Goal: Transaction & Acquisition: Purchase product/service

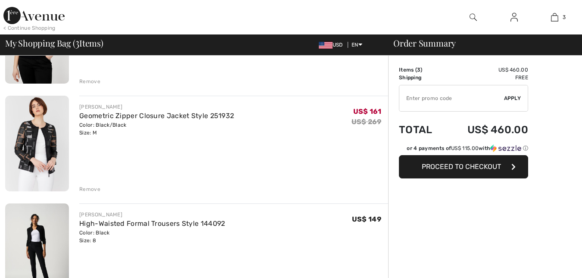
checkbox input "true"
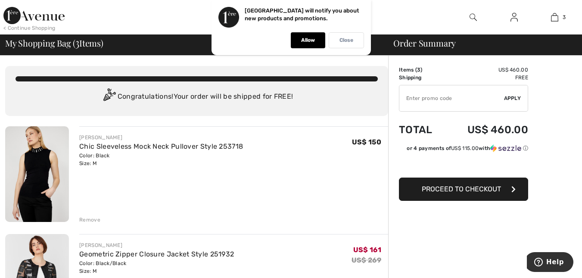
click at [340, 40] on p "Close" at bounding box center [346, 40] width 14 height 6
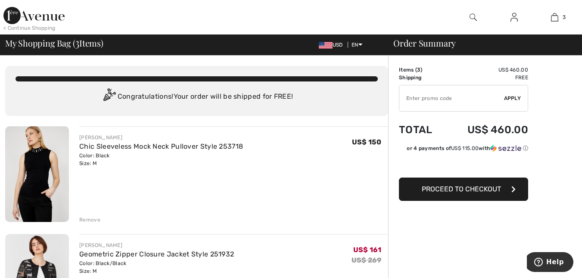
click at [468, 18] on div at bounding box center [473, 17] width 41 height 34
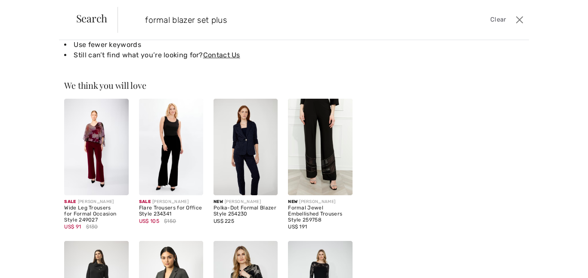
scroll to position [29, 0]
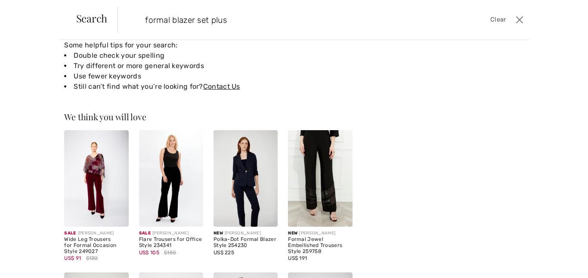
click at [326, 78] on li "Use fewer keywords" at bounding box center [208, 76] width 288 height 10
click at [239, 21] on input "formal blazer set plus" at bounding box center [279, 20] width 281 height 26
click at [391, 92] on div "Suggested Alex Evenings Dresses & Formal Wear [] Formal Long dresses Recently s…" at bounding box center [448, 232] width 151 height 409
click at [216, 19] on input "formal blazer" at bounding box center [279, 20] width 281 height 26
type input "f"
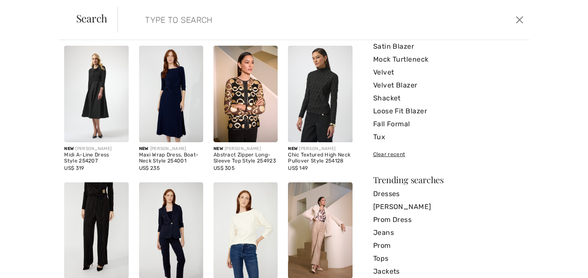
scroll to position [0, 0]
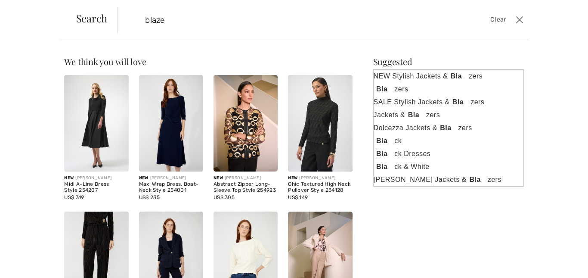
type input "blazer"
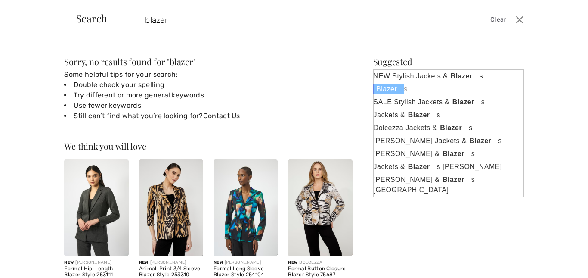
click at [380, 89] on strong "Blazer" at bounding box center [388, 89] width 31 height 11
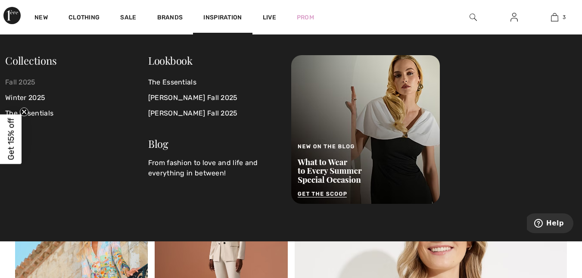
click at [26, 80] on link "Fall 2025" at bounding box center [76, 82] width 143 height 16
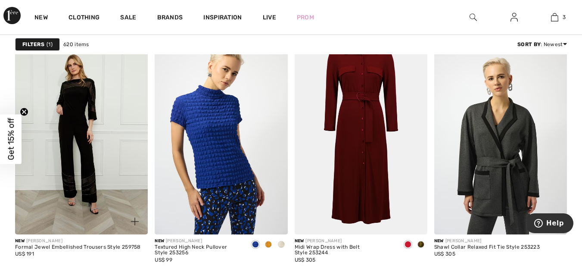
scroll to position [603, 0]
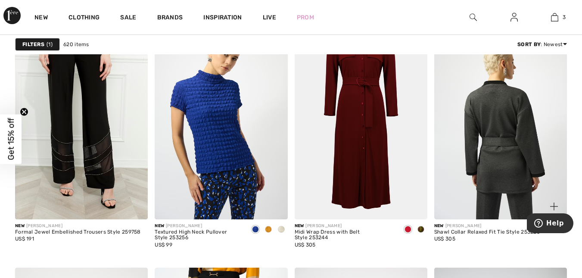
click at [509, 118] on img at bounding box center [500, 119] width 133 height 199
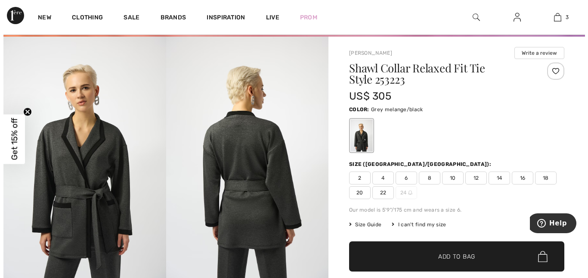
scroll to position [43, 0]
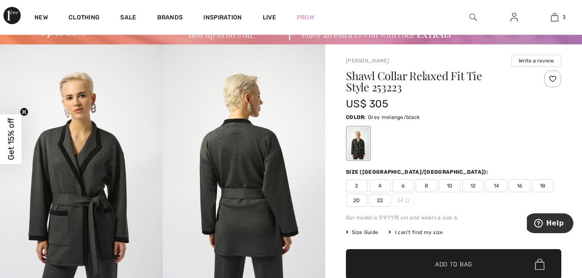
click at [373, 231] on span "Size Guide" at bounding box center [362, 232] width 32 height 8
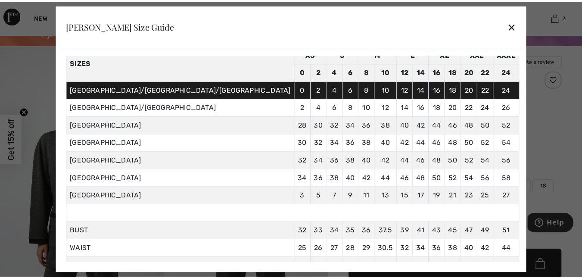
scroll to position [25, 0]
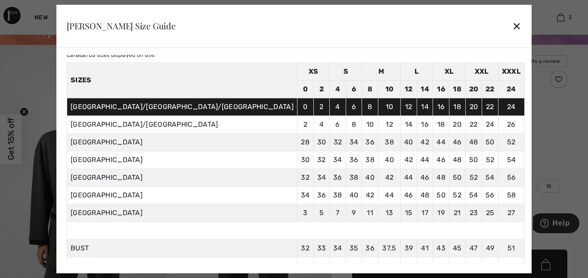
click at [524, 106] on div at bounding box center [294, 139] width 588 height 278
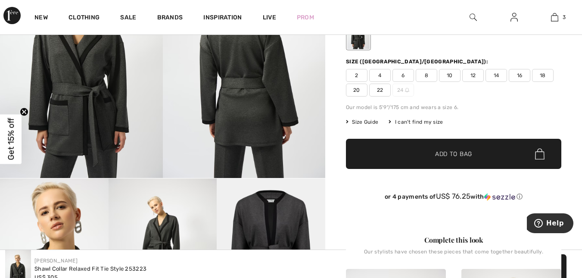
scroll to position [0, 0]
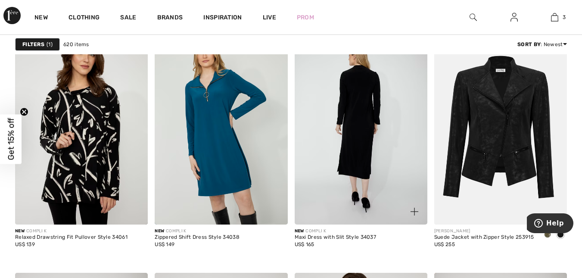
scroll to position [1421, 0]
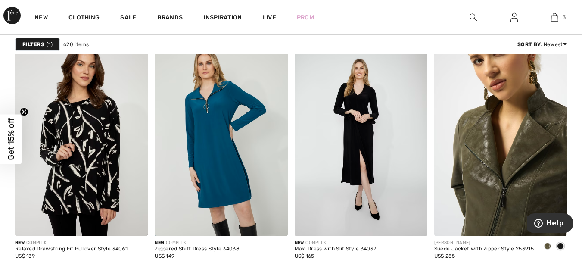
click at [476, 165] on img at bounding box center [500, 136] width 133 height 199
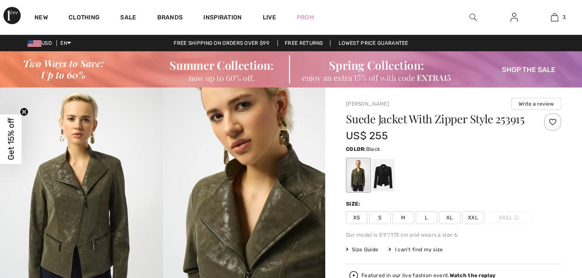
drag, startPoint x: 0, startPoint y: 0, endPoint x: 378, endPoint y: 186, distance: 421.7
click at [378, 185] on div at bounding box center [383, 175] width 22 height 32
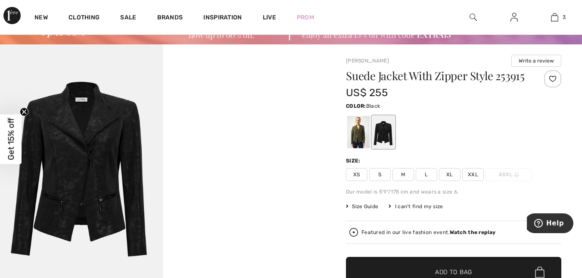
scroll to position [86, 0]
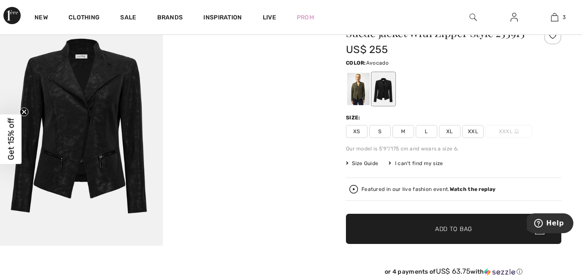
click at [353, 94] on div at bounding box center [358, 89] width 22 height 32
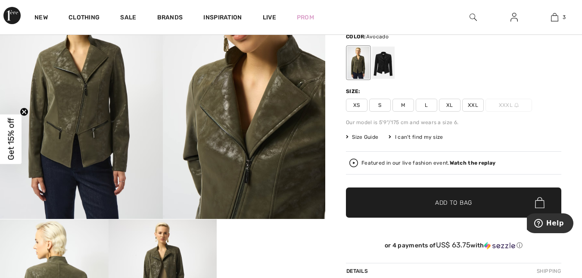
scroll to position [129, 0]
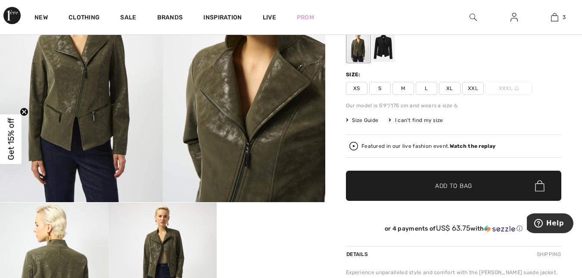
click at [471, 95] on span "XXL" at bounding box center [473, 88] width 22 height 13
click at [362, 124] on span "Size Guide" at bounding box center [362, 120] width 32 height 8
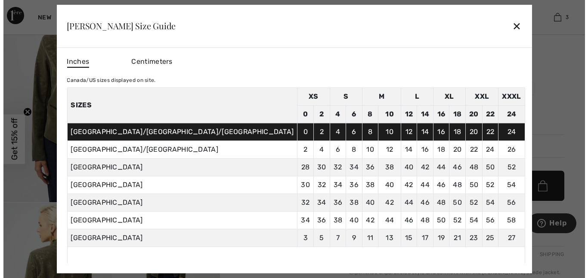
scroll to position [130, 0]
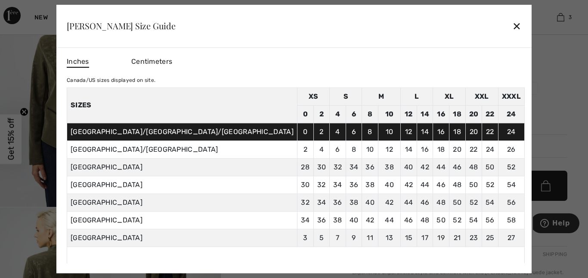
click at [540, 76] on div at bounding box center [294, 139] width 588 height 278
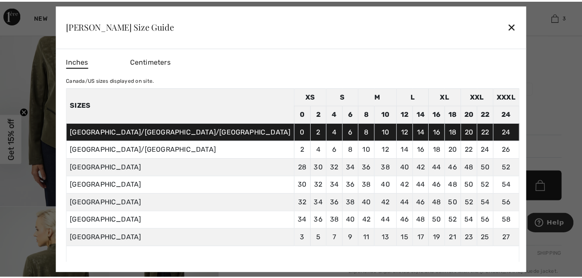
scroll to position [129, 0]
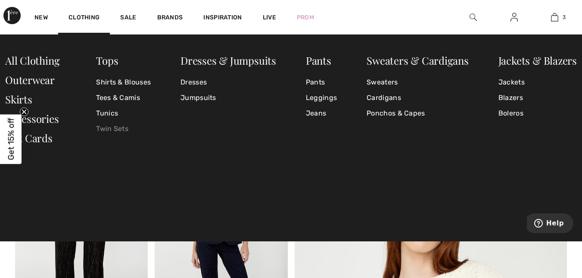
click at [122, 127] on link "Twin Sets" at bounding box center [123, 129] width 55 height 16
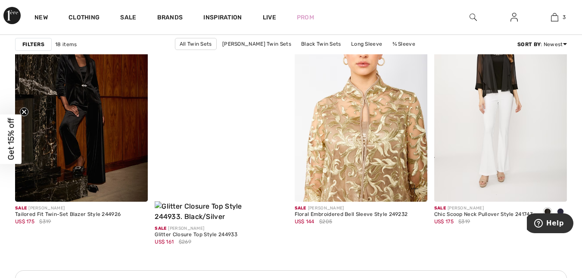
scroll to position [904, 0]
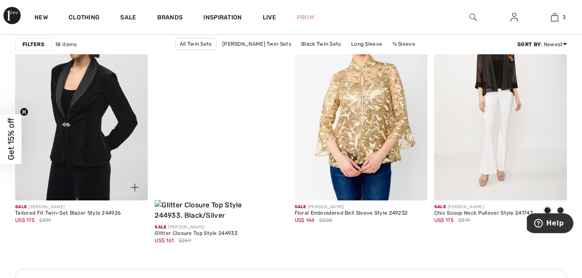
click at [85, 122] on img at bounding box center [81, 100] width 133 height 199
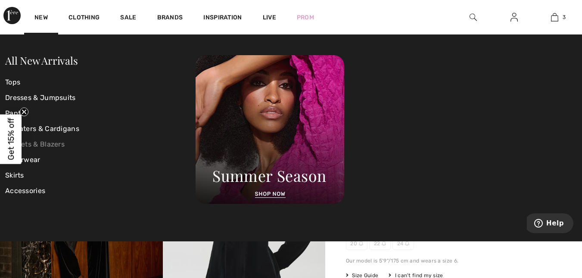
click at [56, 142] on link "Jackets & Blazers" at bounding box center [100, 144] width 190 height 16
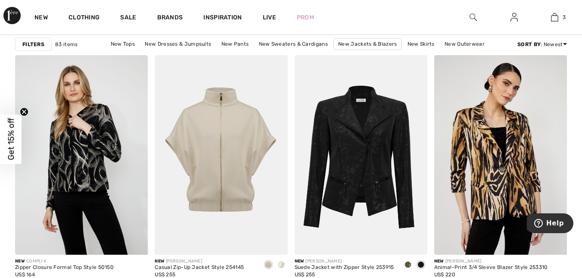
scroll to position [1206, 0]
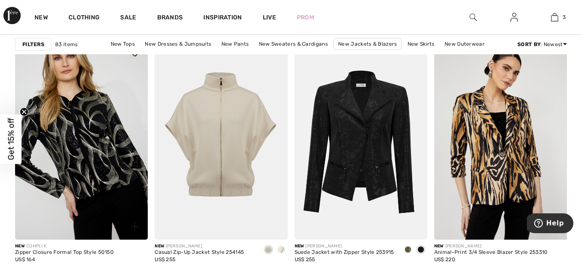
click at [79, 126] on img at bounding box center [81, 139] width 133 height 199
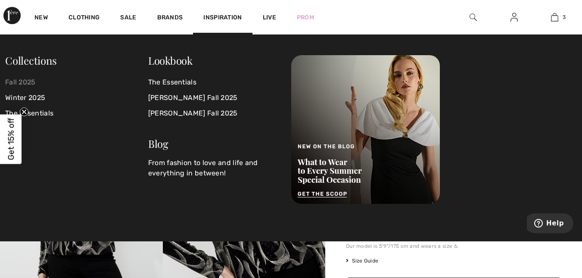
click at [21, 82] on link "Fall 2025" at bounding box center [76, 82] width 143 height 16
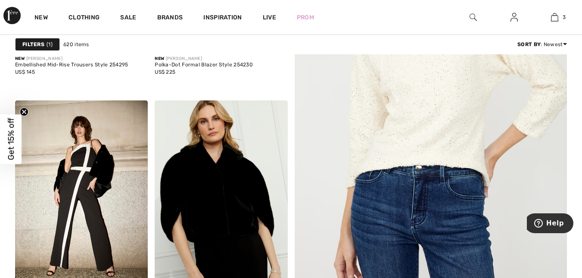
scroll to position [129, 0]
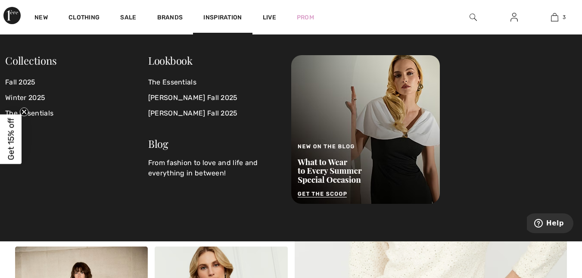
click at [231, 16] on span "Inspiration" at bounding box center [222, 18] width 38 height 9
click at [185, 96] on link "[PERSON_NAME] Fall 2025" at bounding box center [214, 98] width 133 height 16
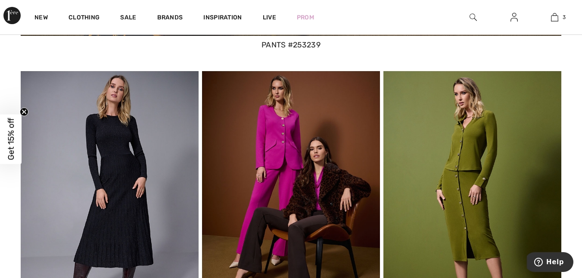
scroll to position [1679, 0]
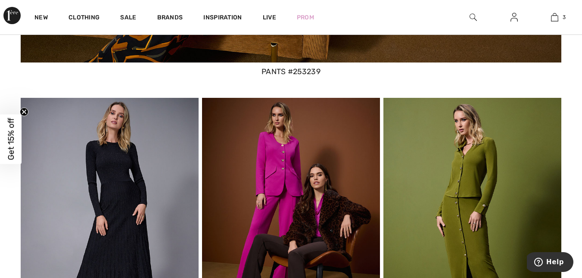
click at [311, 174] on img at bounding box center [291, 222] width 178 height 249
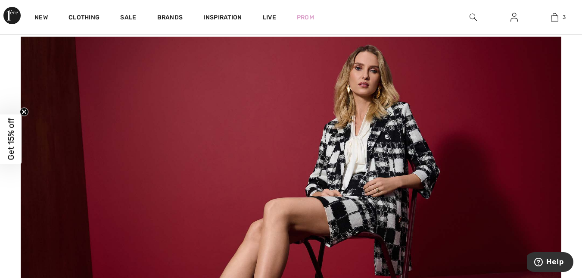
scroll to position [3057, 0]
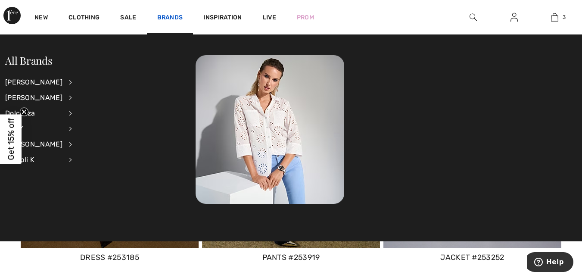
click at [170, 17] on link "Brands" at bounding box center [170, 18] width 26 height 9
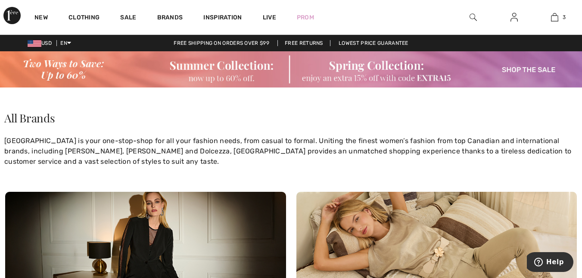
click at [170, 16] on link "Brands" at bounding box center [170, 18] width 26 height 9
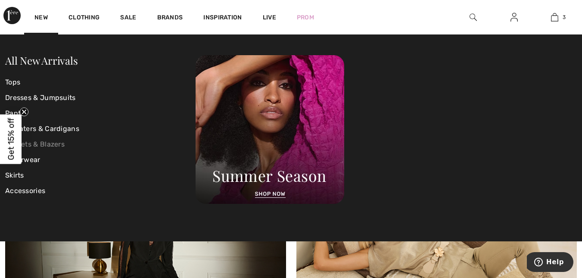
click at [24, 140] on link "Jackets & Blazers" at bounding box center [100, 144] width 190 height 16
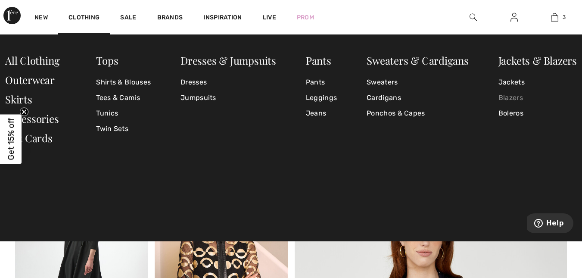
click at [506, 96] on link "Blazers" at bounding box center [537, 98] width 78 height 16
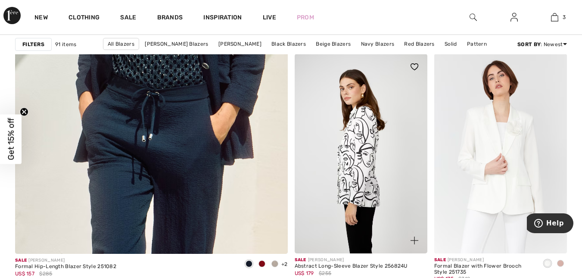
scroll to position [2325, 0]
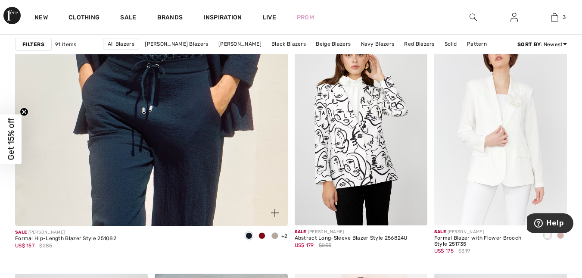
click at [276, 235] on span at bounding box center [274, 235] width 7 height 7
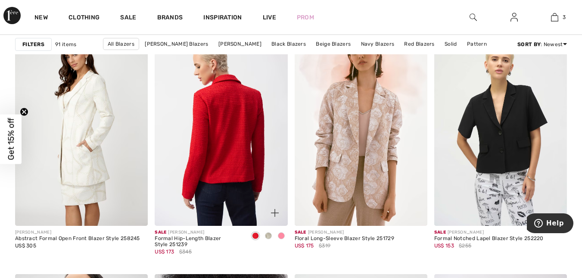
scroll to position [2583, 0]
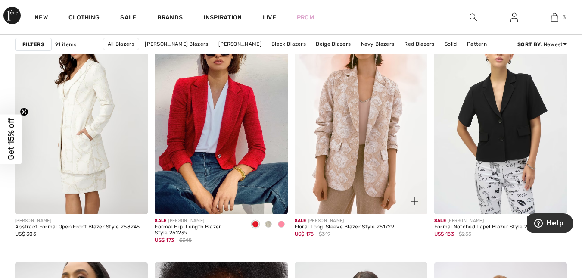
click at [416, 195] on span at bounding box center [414, 200] width 17 height 17
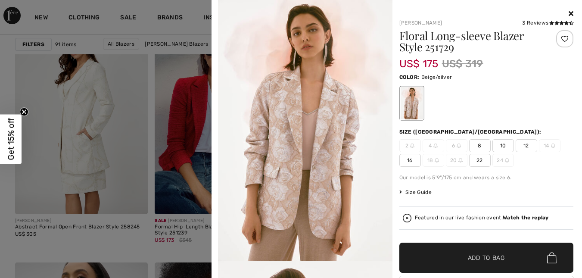
click at [134, 165] on div at bounding box center [291, 139] width 582 height 278
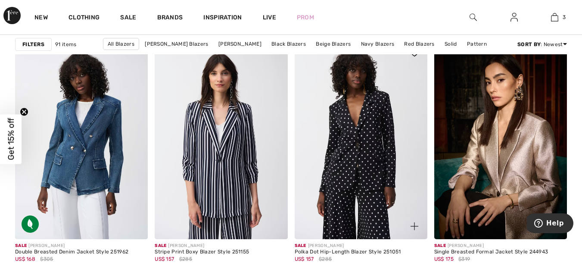
scroll to position [3660, 0]
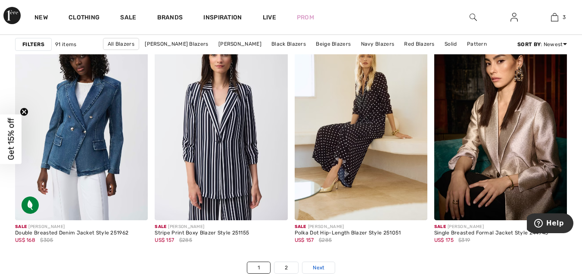
click at [314, 270] on span "Next" at bounding box center [319, 268] width 12 height 8
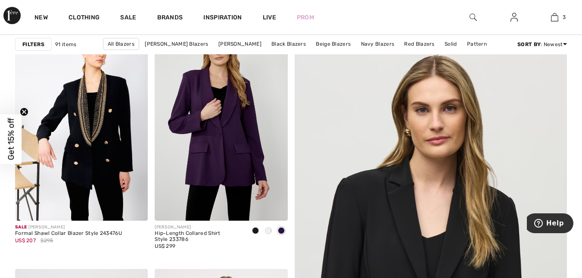
scroll to position [129, 0]
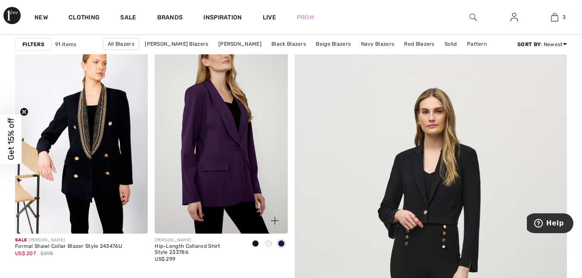
click at [221, 114] on img at bounding box center [221, 133] width 133 height 199
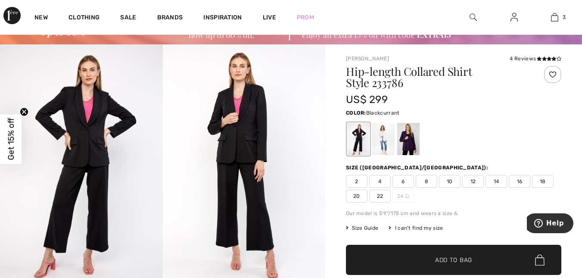
click at [408, 137] on div at bounding box center [408, 139] width 22 height 32
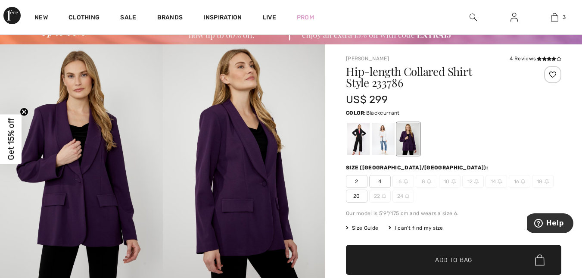
click at [371, 227] on span "Size Guide" at bounding box center [362, 228] width 32 height 8
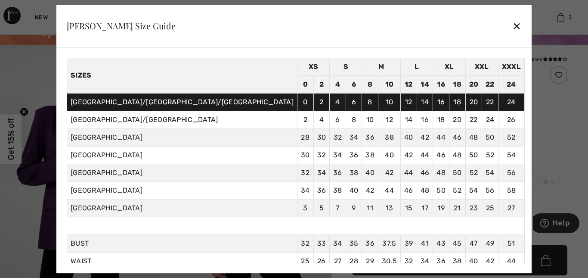
scroll to position [77, 0]
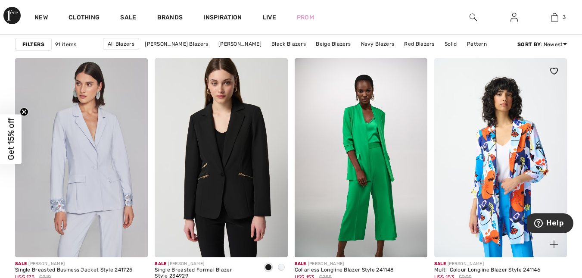
scroll to position [2583, 0]
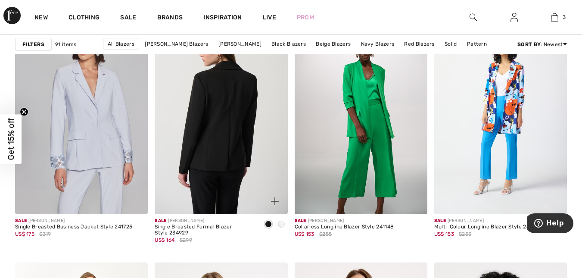
click at [226, 104] on img at bounding box center [221, 114] width 133 height 199
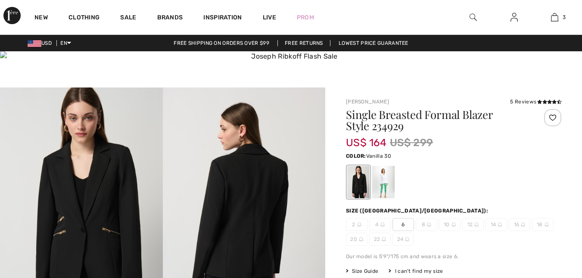
drag, startPoint x: 0, startPoint y: 0, endPoint x: 381, endPoint y: 184, distance: 422.9
click at [381, 184] on div at bounding box center [383, 182] width 22 height 32
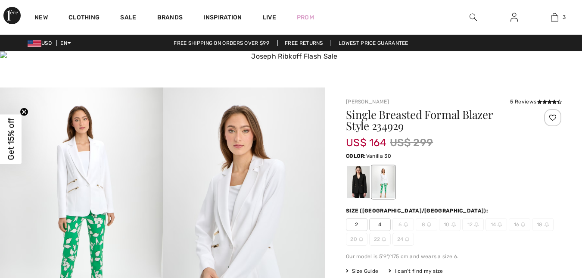
checkbox input "true"
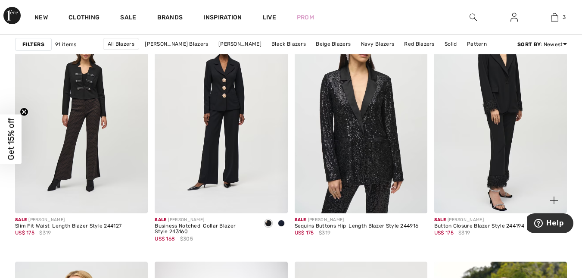
scroll to position [646, 0]
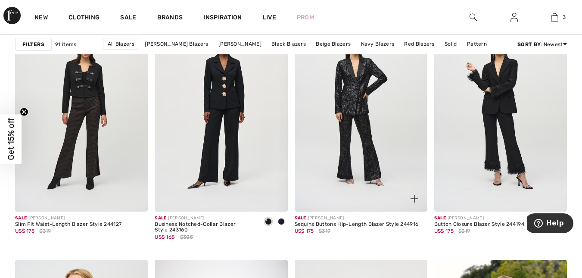
click at [357, 87] on img at bounding box center [361, 111] width 133 height 199
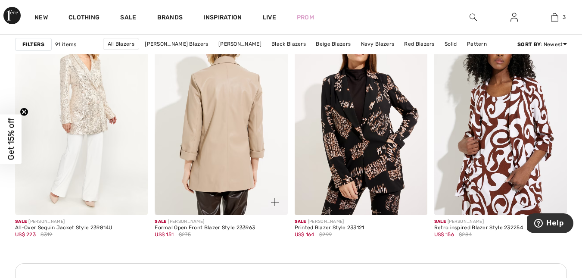
scroll to position [2842, 0]
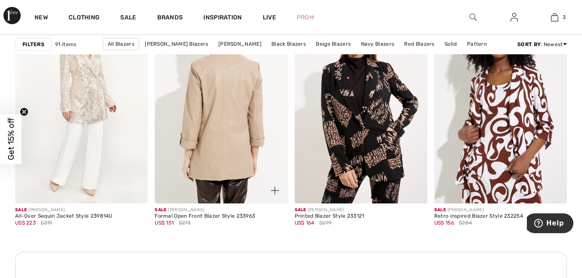
click at [233, 117] on img at bounding box center [221, 103] width 133 height 199
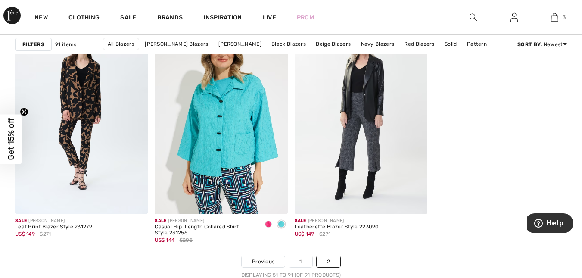
scroll to position [3186, 0]
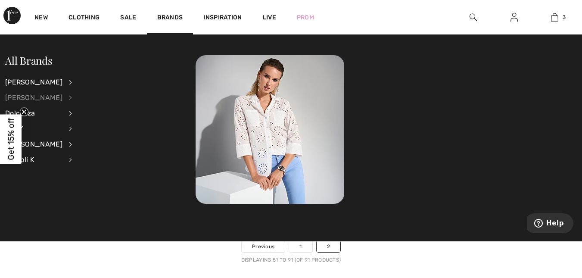
click at [43, 99] on div "[PERSON_NAME]" at bounding box center [33, 98] width 57 height 16
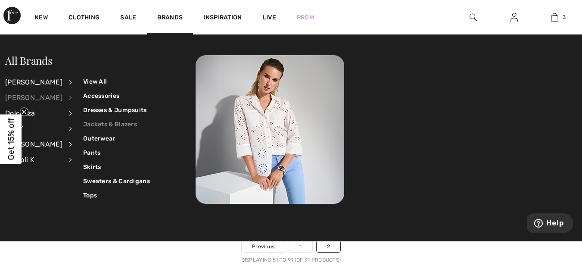
click at [110, 121] on link "Jackets & Blazers" at bounding box center [116, 124] width 67 height 14
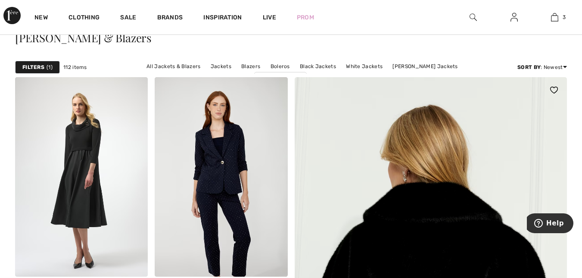
scroll to position [129, 0]
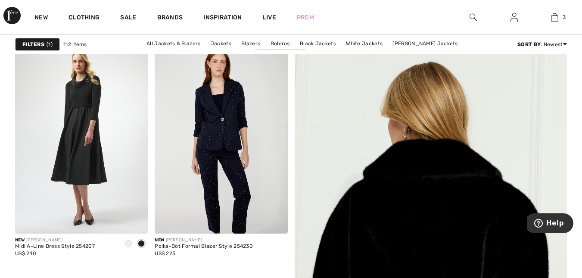
checkbox input "true"
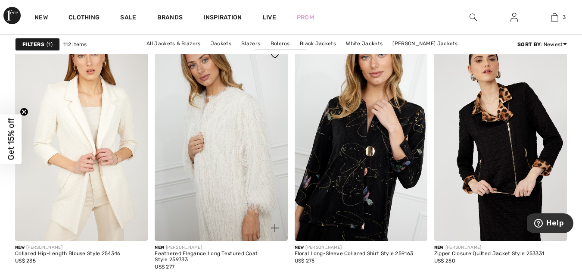
scroll to position [1464, 0]
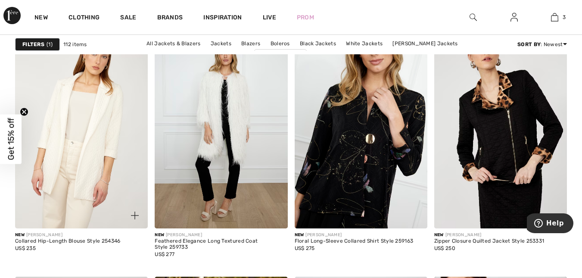
click at [108, 118] on img at bounding box center [81, 128] width 133 height 199
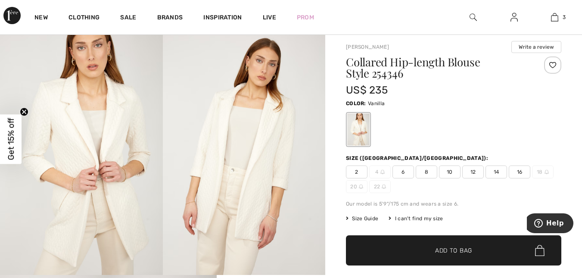
scroll to position [43, 0]
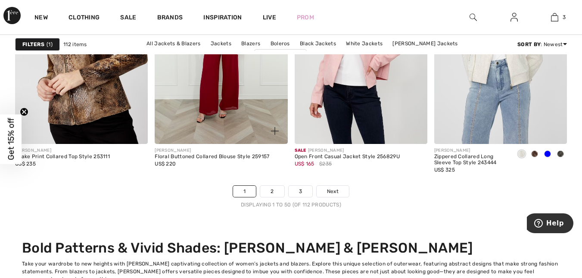
scroll to position [3746, 0]
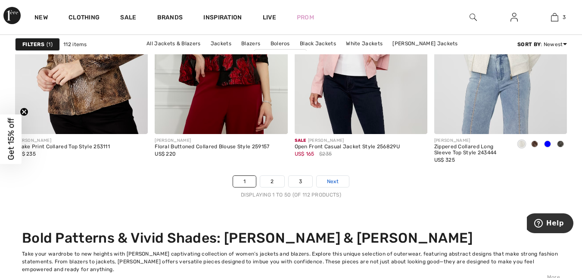
click at [327, 181] on span "Next" at bounding box center [333, 181] width 12 height 8
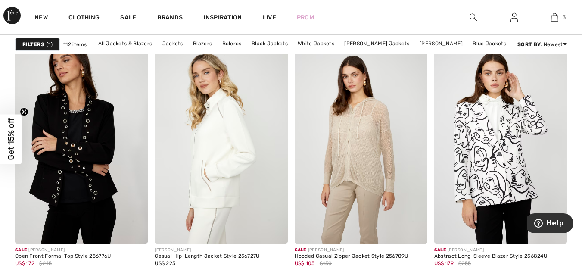
scroll to position [904, 0]
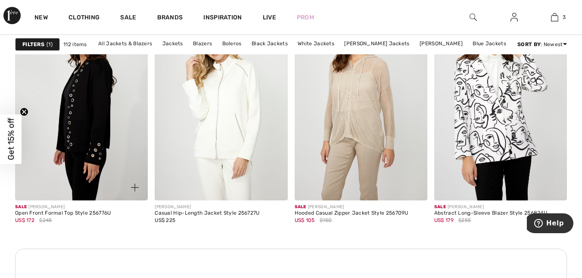
click at [95, 102] on img at bounding box center [81, 100] width 133 height 199
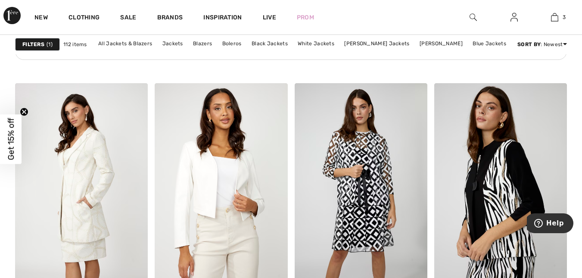
click at [27, 43] on strong "Filters" at bounding box center [33, 44] width 22 height 8
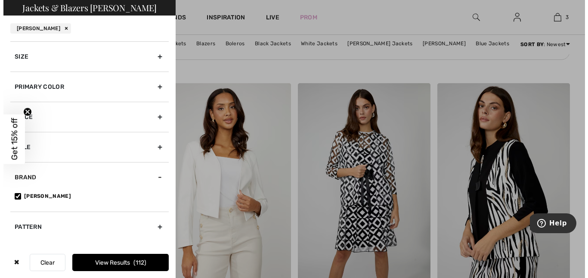
scroll to position [1172, 0]
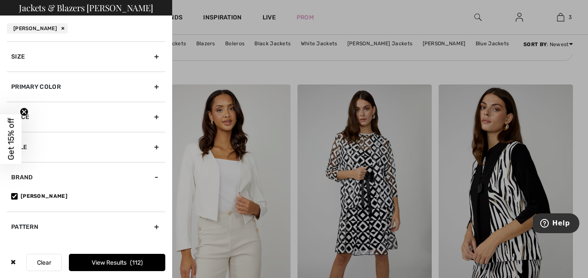
click at [158, 54] on div "Size" at bounding box center [86, 56] width 158 height 30
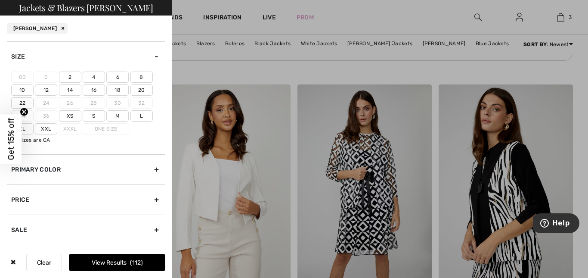
click at [24, 112] on icon "Close teaser" at bounding box center [23, 111] width 3 height 3
click at [118, 90] on label "18" at bounding box center [117, 89] width 22 height 11
click at [0, 0] on input"] "18" at bounding box center [0, 0] width 0 height 0
click at [96, 89] on label "16" at bounding box center [94, 89] width 22 height 11
click at [0, 0] on input"] "16" at bounding box center [0, 0] width 0 height 0
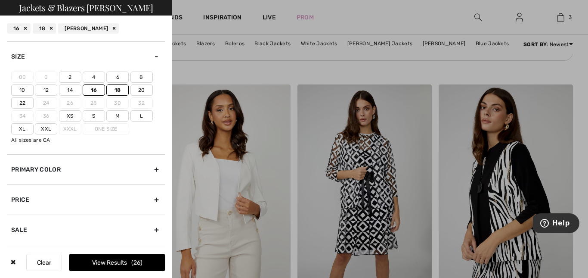
click at [50, 127] on label "Xxl" at bounding box center [46, 128] width 22 height 11
click at [0, 0] on input"] "Xxl" at bounding box center [0, 0] width 0 height 0
click at [118, 259] on button "View Results 51" at bounding box center [117, 262] width 96 height 17
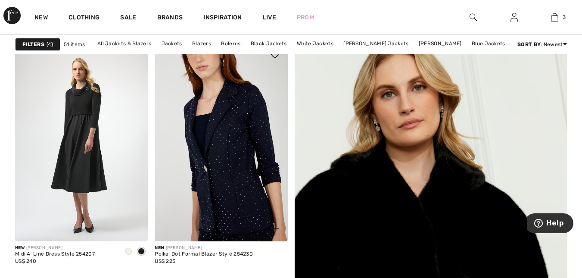
scroll to position [129, 0]
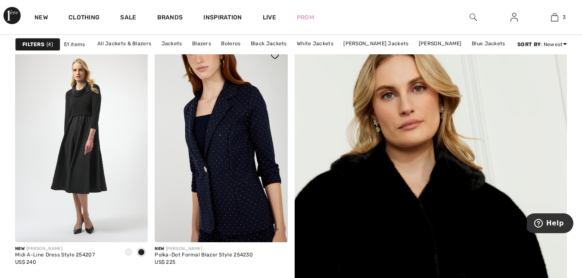
click at [228, 149] on img at bounding box center [221, 142] width 133 height 199
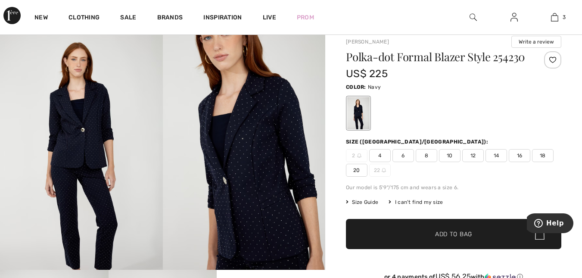
scroll to position [43, 0]
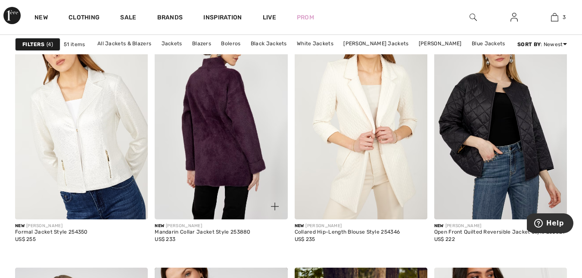
scroll to position [1249, 0]
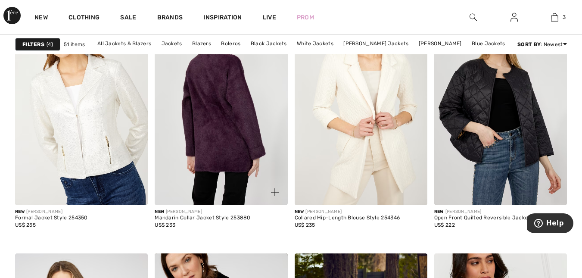
click at [233, 115] on img at bounding box center [221, 105] width 133 height 199
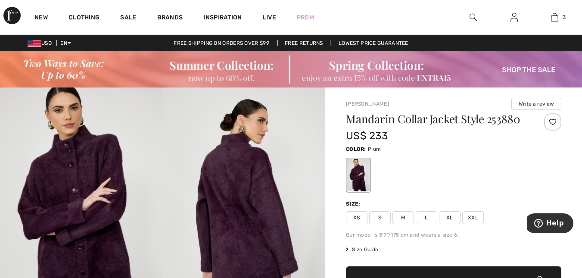
click at [99, 163] on img at bounding box center [81, 209] width 163 height 244
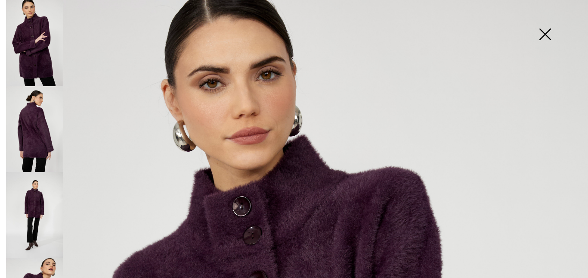
click at [38, 131] on img at bounding box center [34, 129] width 57 height 86
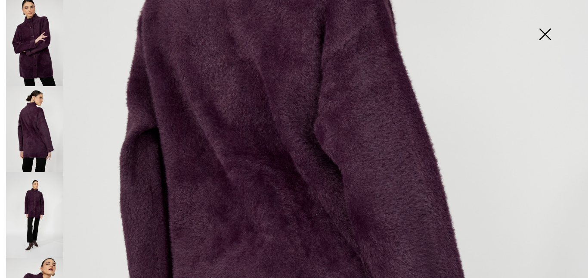
scroll to position [301, 0]
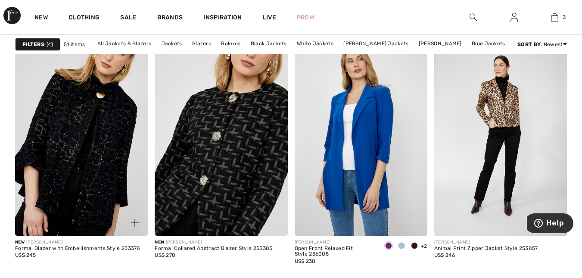
scroll to position [1722, 0]
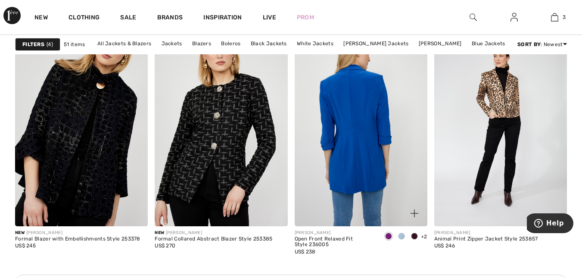
click at [366, 118] on img at bounding box center [361, 126] width 133 height 199
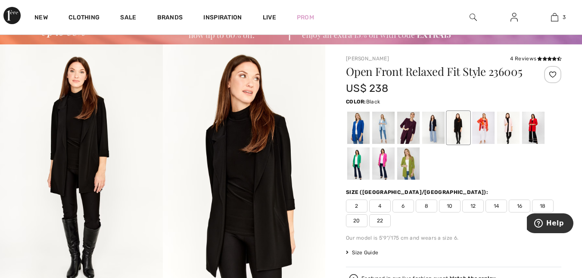
click at [358, 252] on span "Size Guide" at bounding box center [362, 252] width 32 height 8
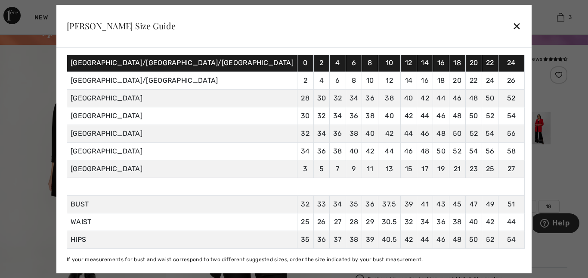
scroll to position [34, 0]
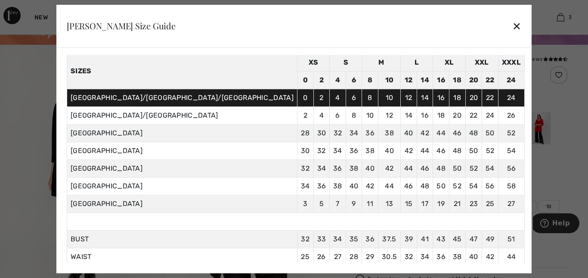
click at [560, 93] on div at bounding box center [294, 139] width 588 height 278
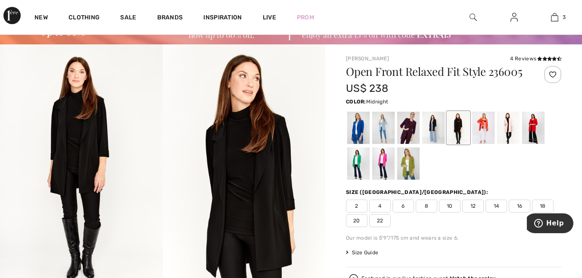
click at [436, 127] on div at bounding box center [433, 128] width 22 height 32
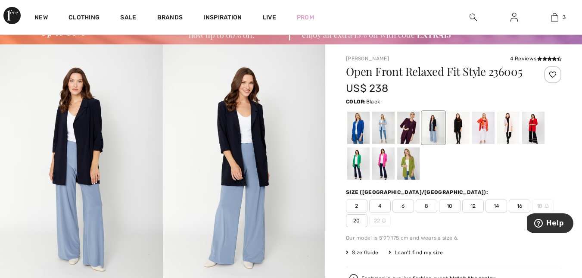
click at [460, 123] on div at bounding box center [458, 128] width 22 height 32
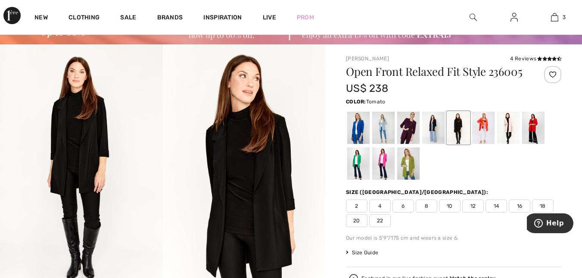
click at [532, 128] on div at bounding box center [533, 128] width 22 height 32
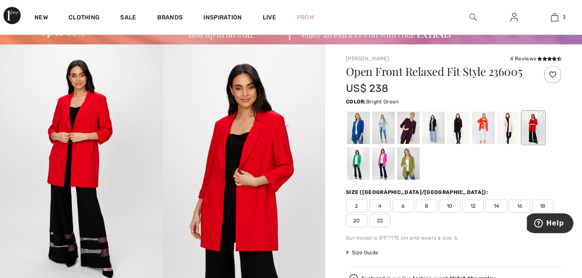
click at [360, 155] on div at bounding box center [358, 164] width 22 height 32
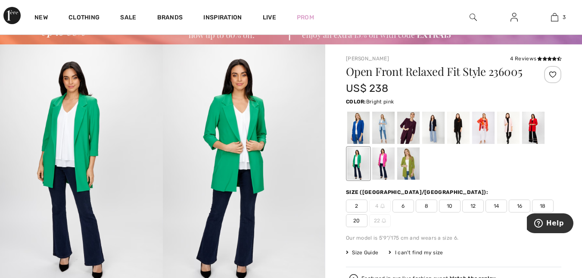
click at [387, 158] on div at bounding box center [383, 164] width 22 height 32
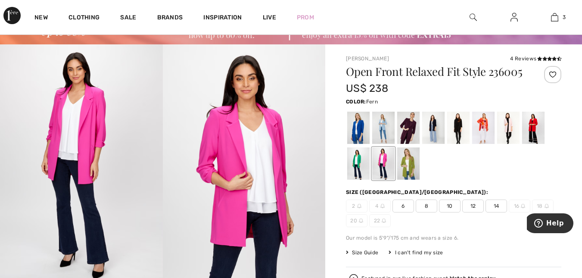
click at [408, 160] on div at bounding box center [408, 164] width 22 height 32
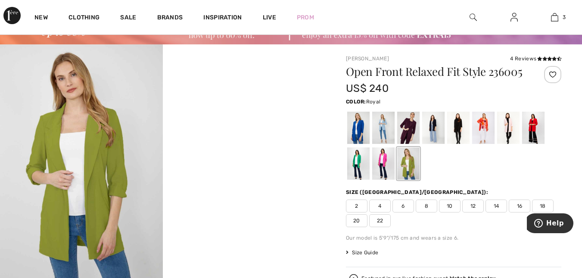
click at [357, 127] on div at bounding box center [358, 128] width 22 height 32
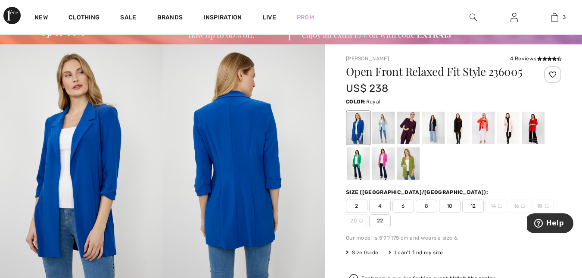
click at [241, 179] on img at bounding box center [244, 166] width 163 height 244
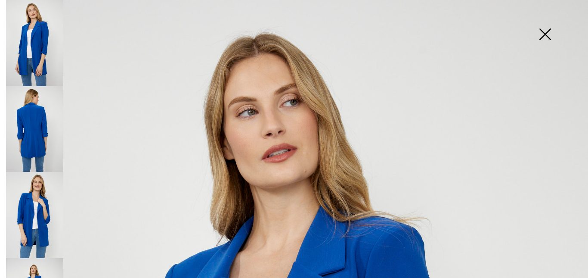
click at [38, 118] on img at bounding box center [34, 129] width 57 height 86
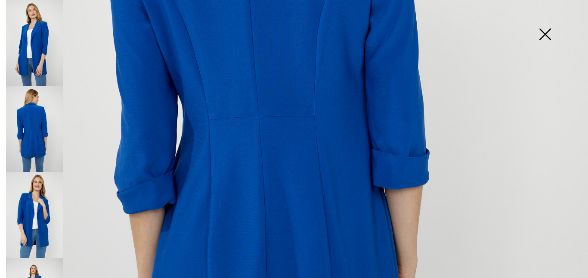
scroll to position [344, 0]
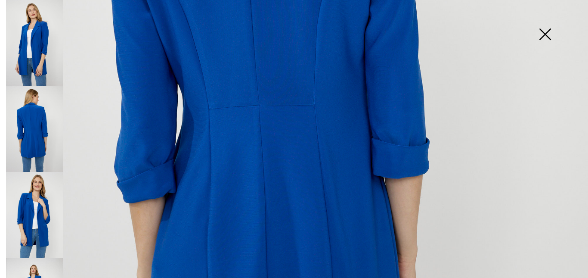
click at [41, 196] on img at bounding box center [34, 215] width 57 height 86
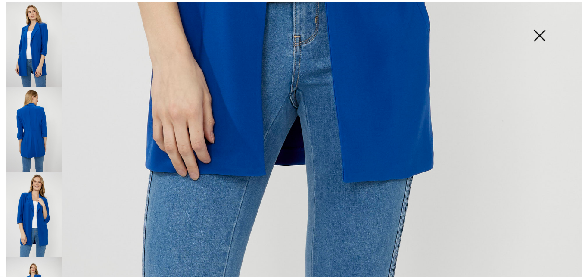
scroll to position [595, 0]
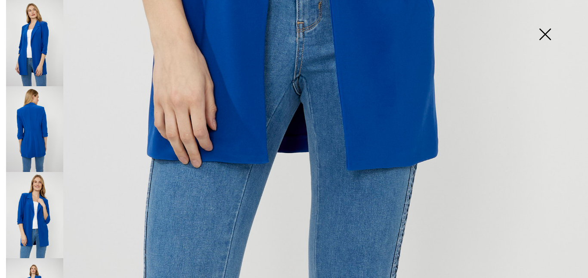
click at [547, 31] on img at bounding box center [545, 35] width 43 height 44
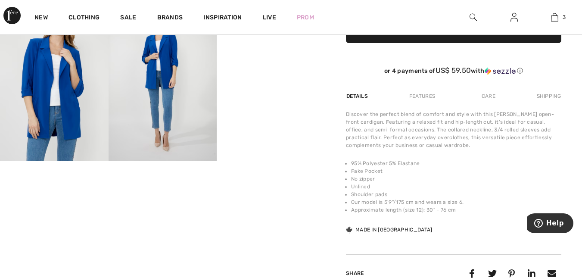
scroll to position [344, 0]
